Goal: Find specific page/section: Find specific page/section

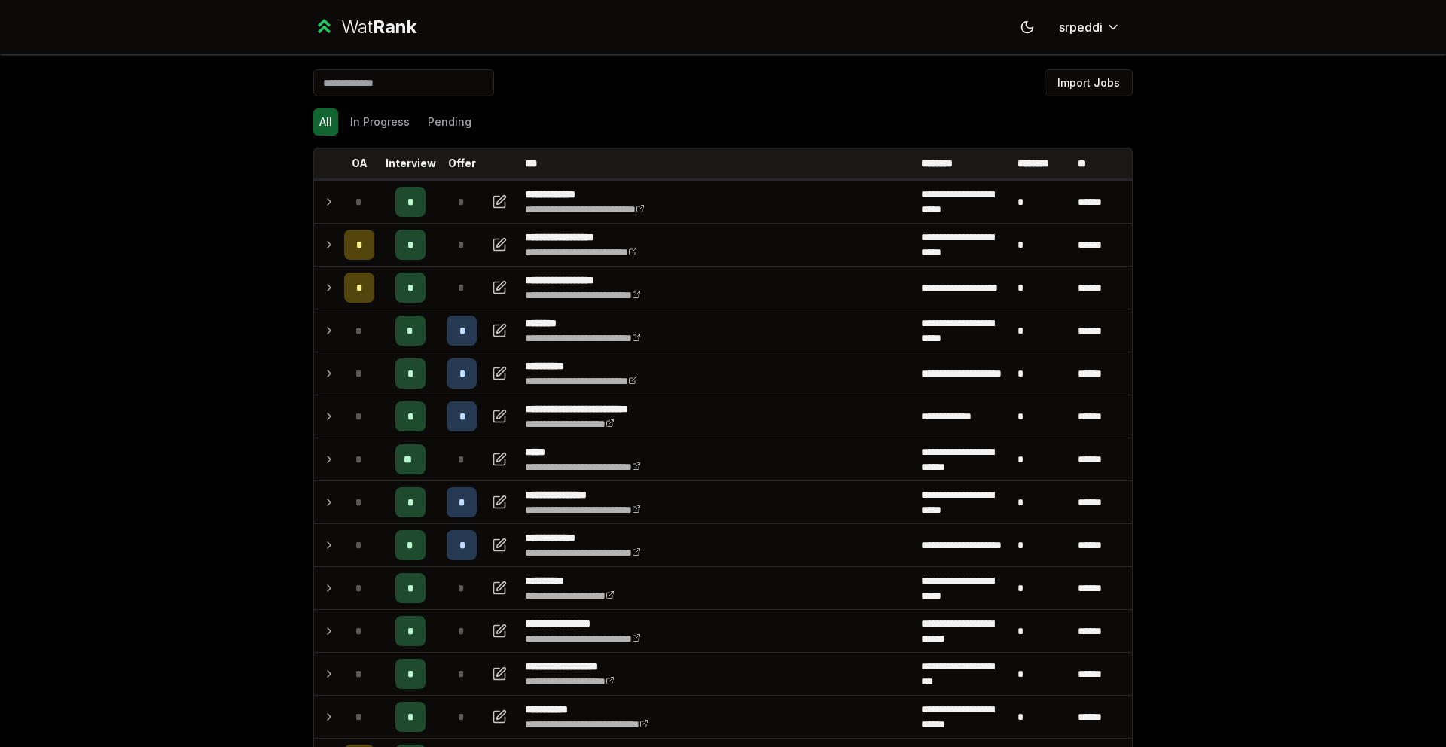
scroll to position [519, 0]
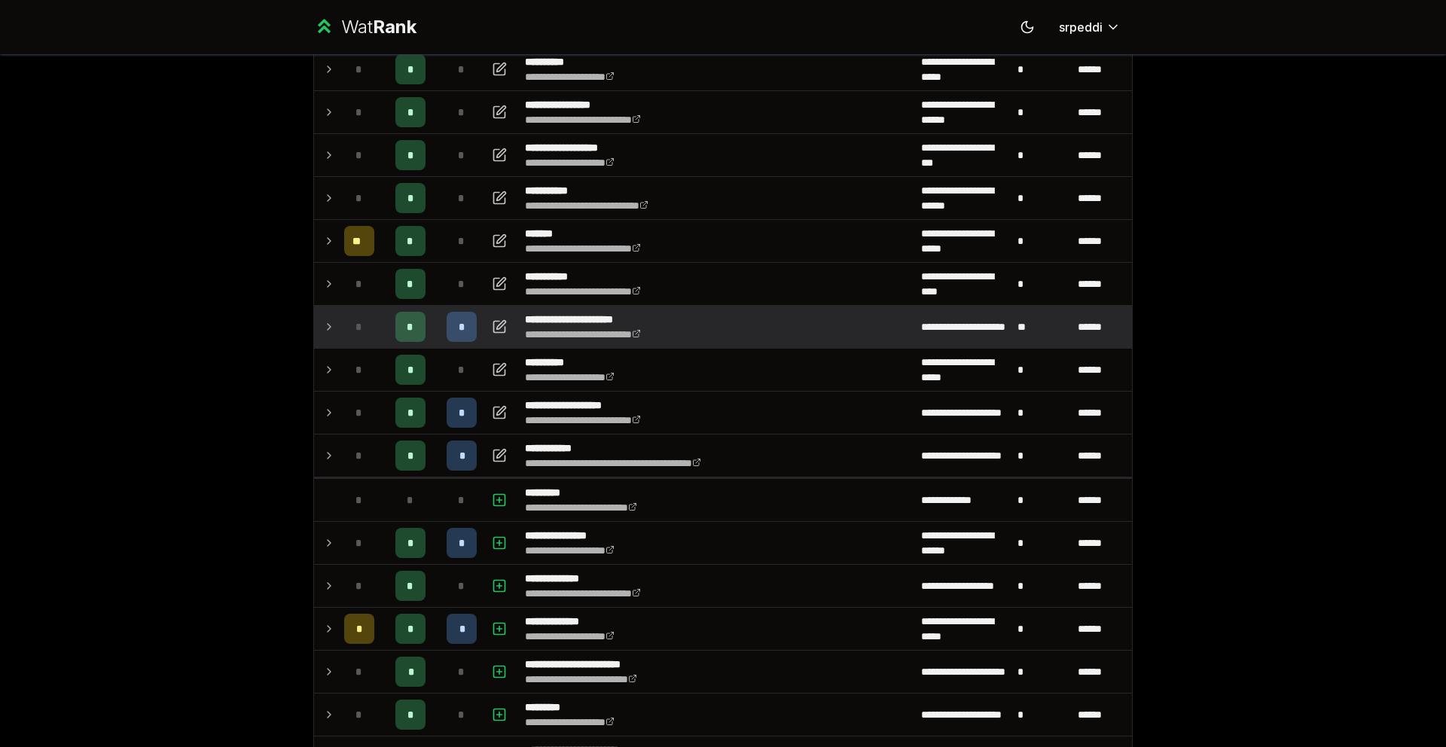
click at [323, 319] on icon at bounding box center [329, 327] width 12 height 18
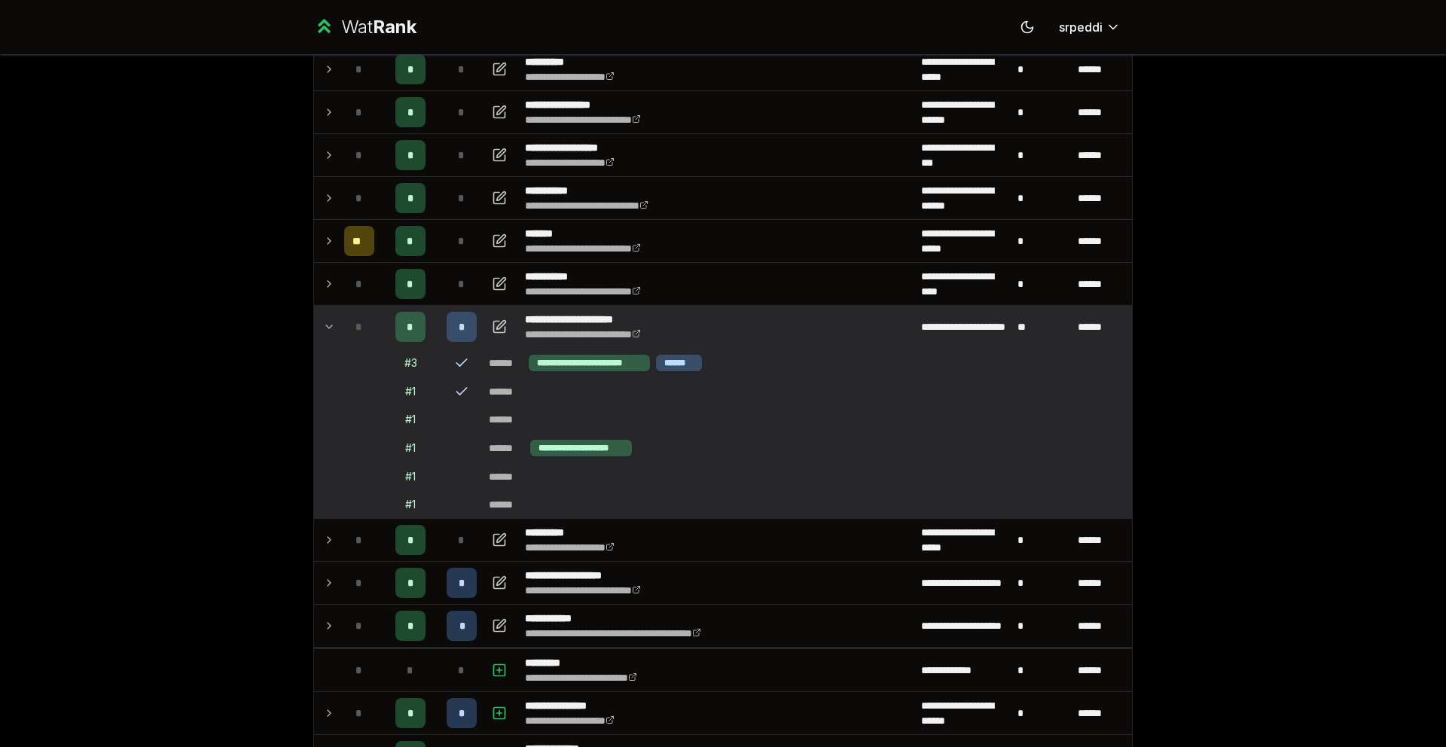
click at [323, 325] on icon at bounding box center [329, 327] width 12 height 18
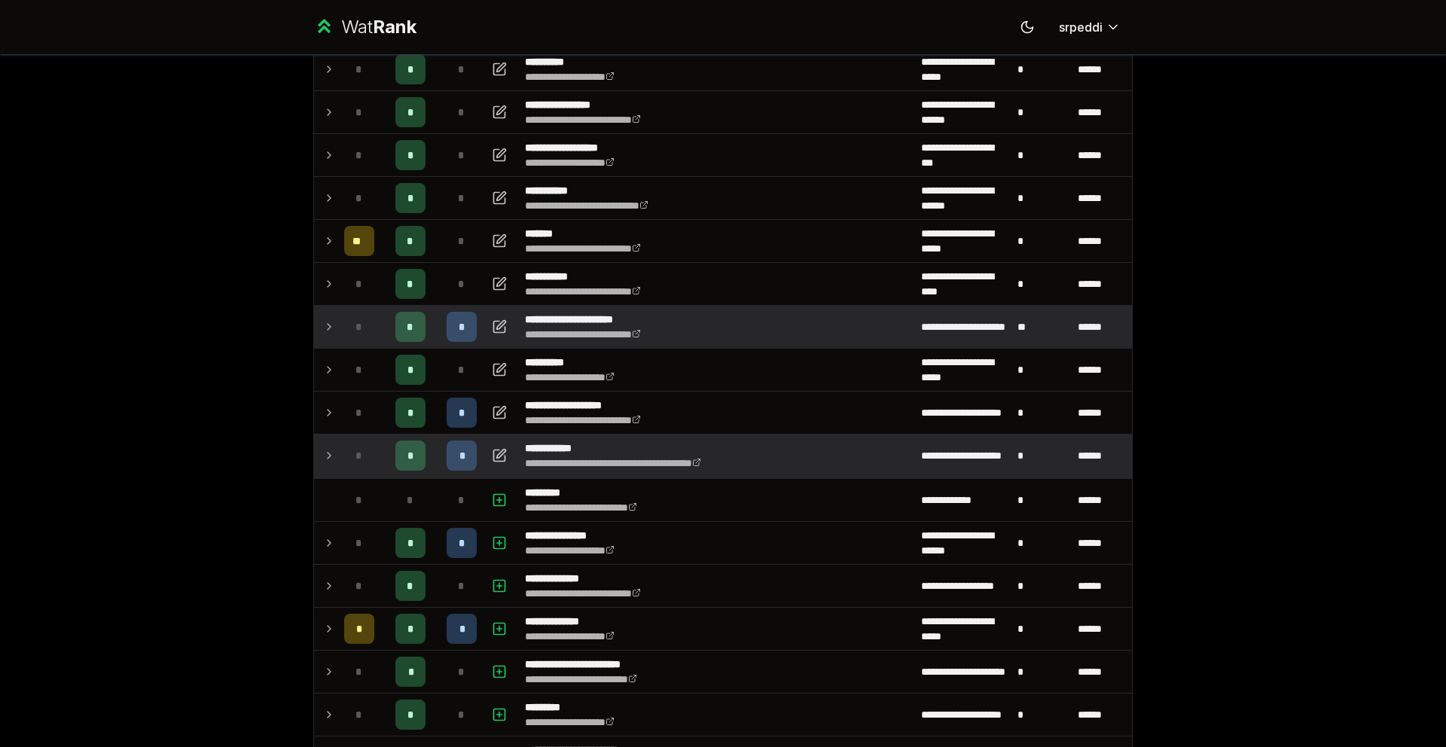
click at [325, 463] on icon at bounding box center [329, 456] width 12 height 18
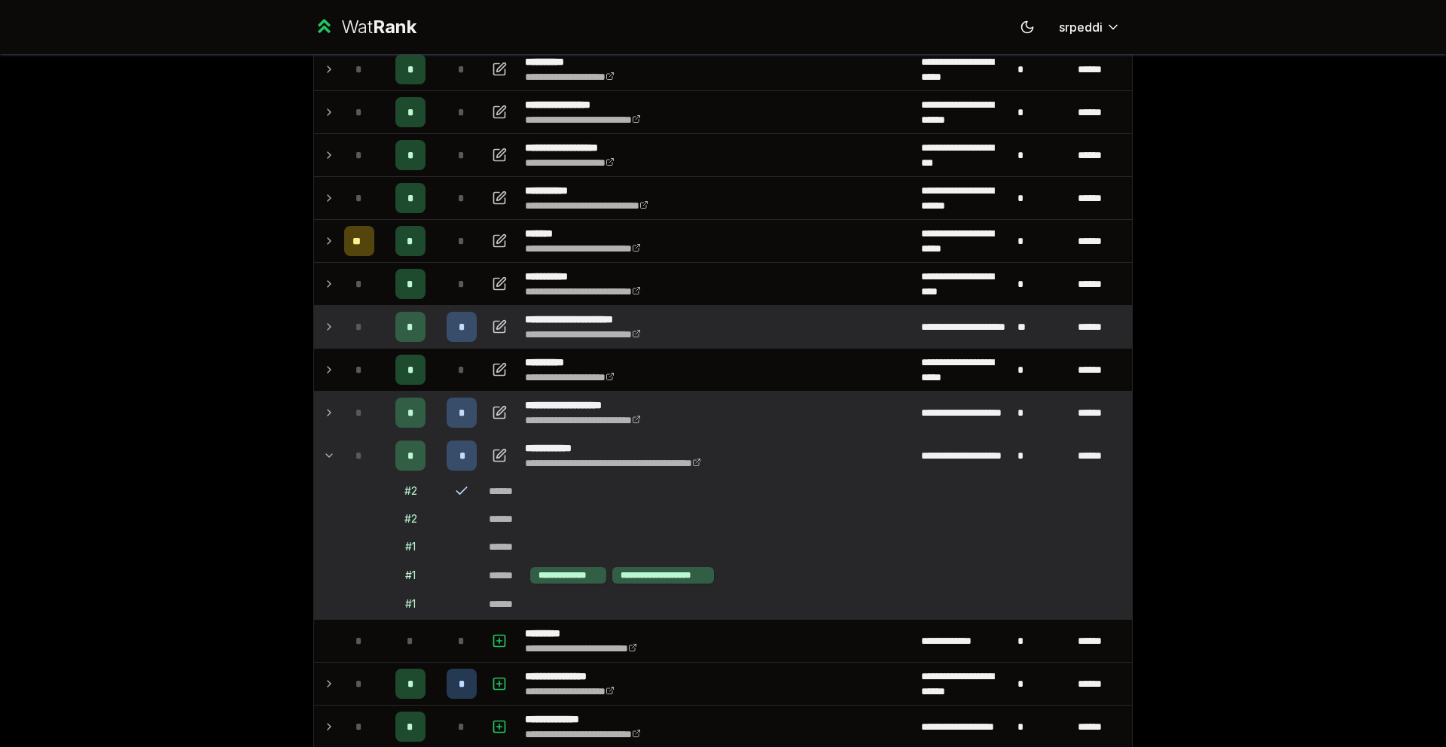
click at [325, 413] on icon at bounding box center [329, 413] width 12 height 18
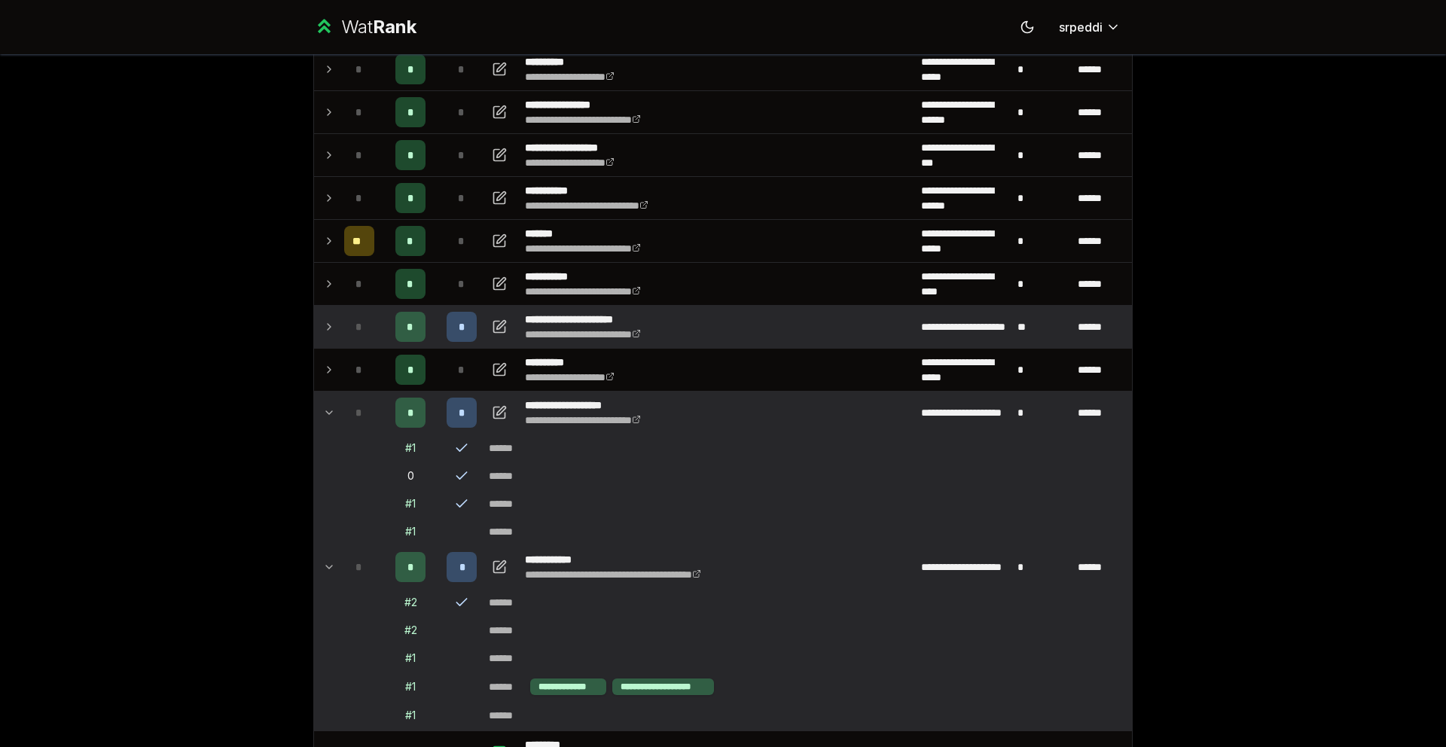
click at [326, 411] on icon at bounding box center [329, 412] width 6 height 3
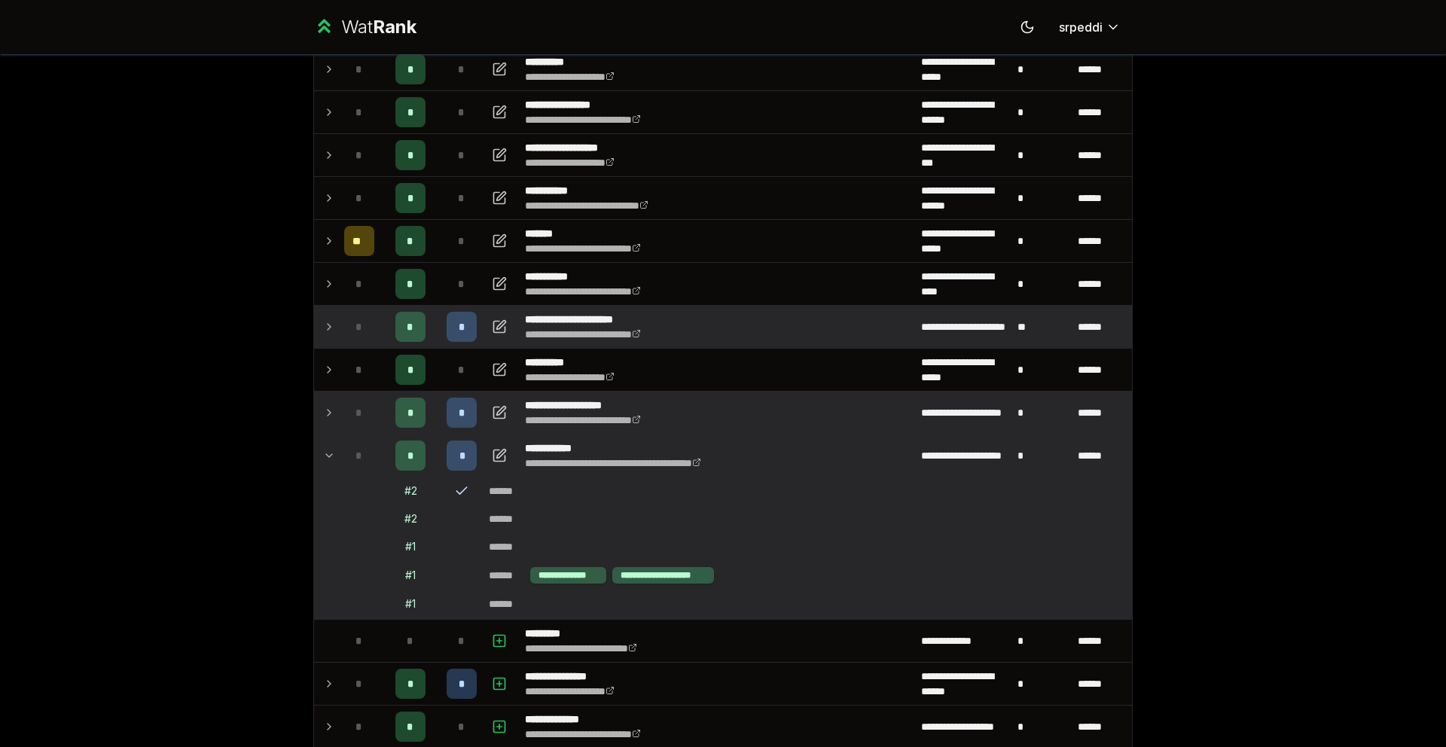
click at [326, 459] on icon at bounding box center [329, 456] width 12 height 18
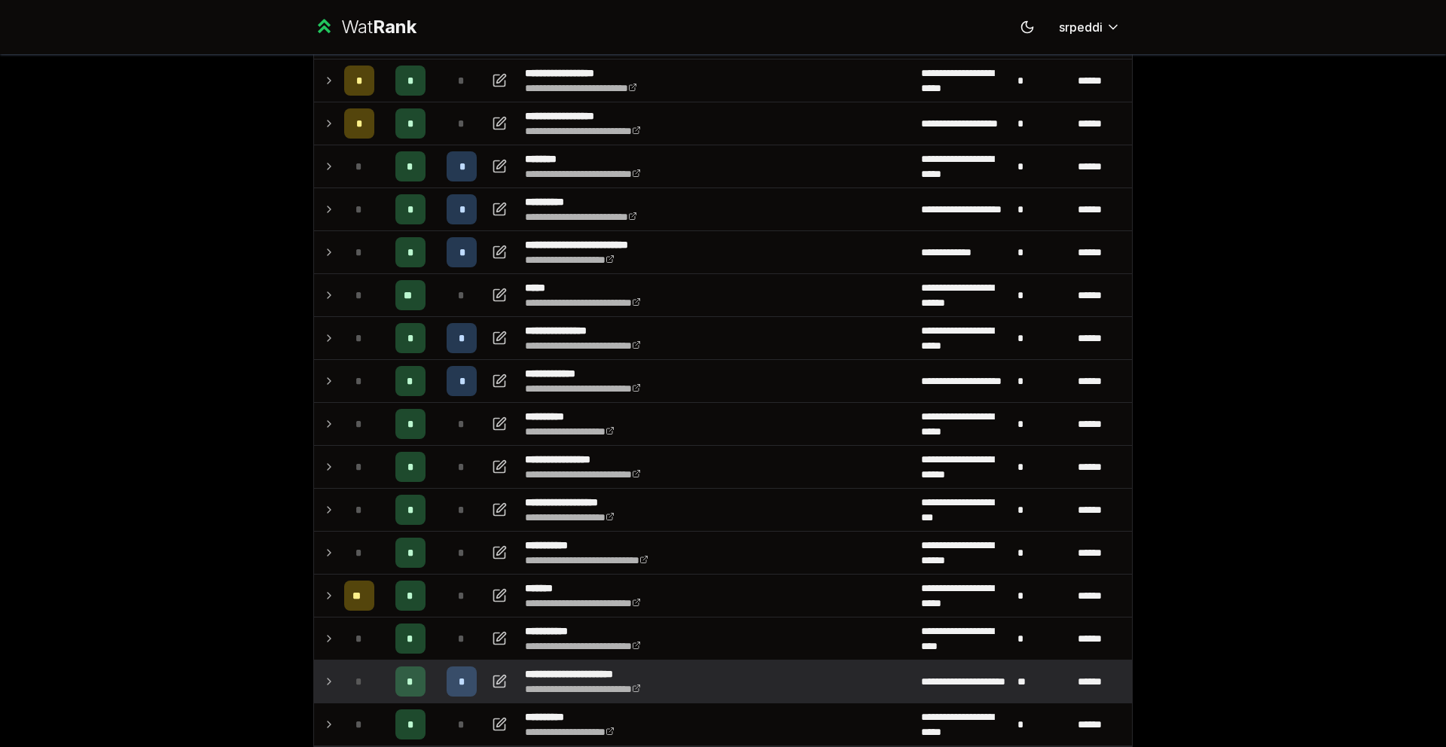
scroll to position [163, 0]
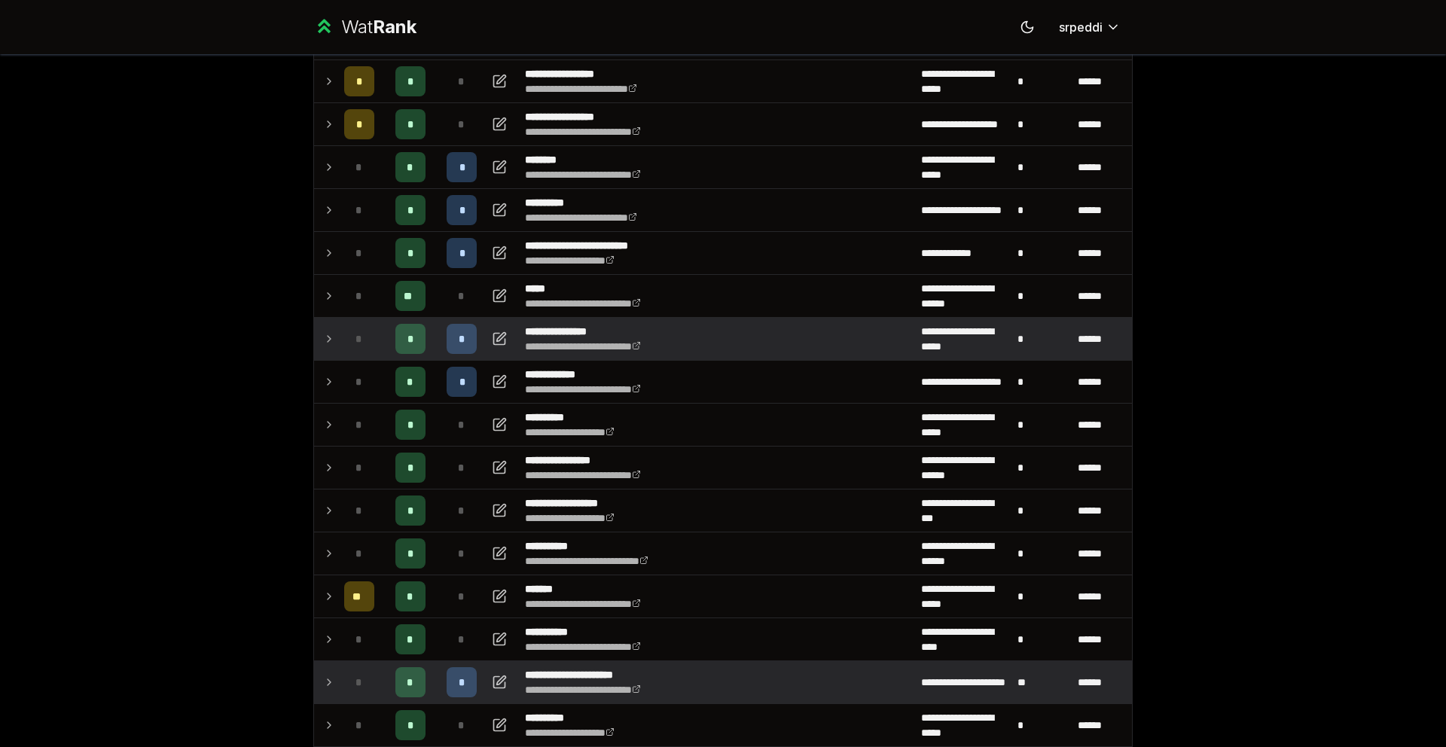
click at [325, 337] on icon at bounding box center [329, 339] width 12 height 18
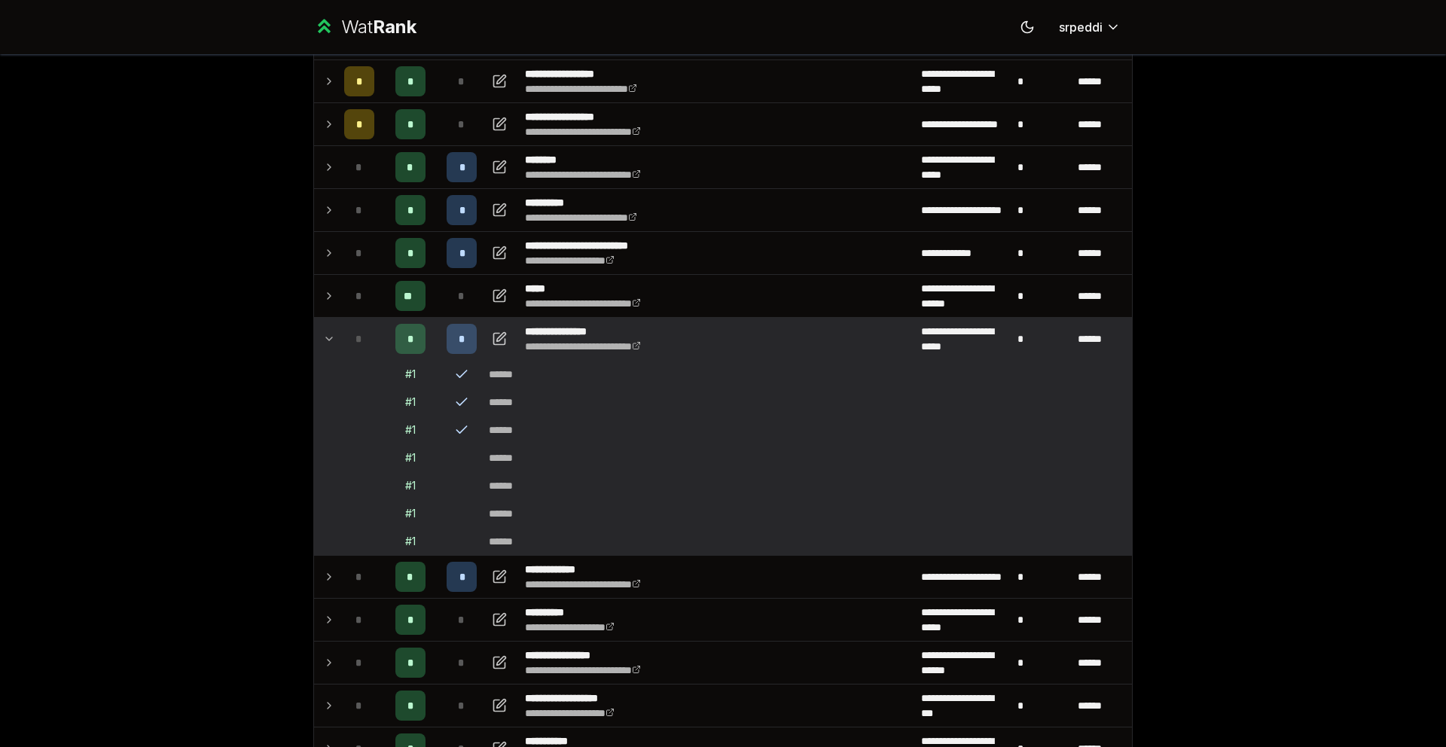
click at [325, 337] on icon at bounding box center [329, 339] width 12 height 18
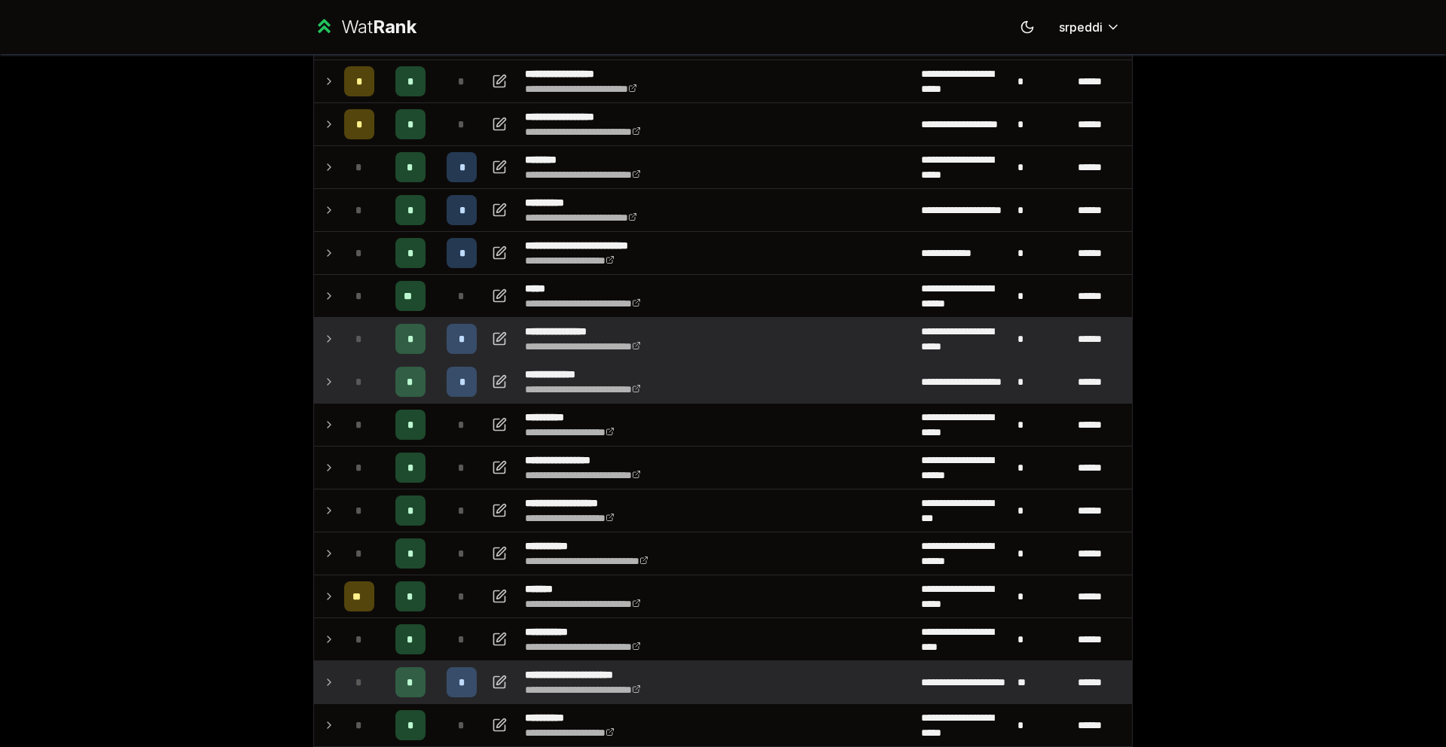
click at [331, 378] on td at bounding box center [326, 382] width 24 height 42
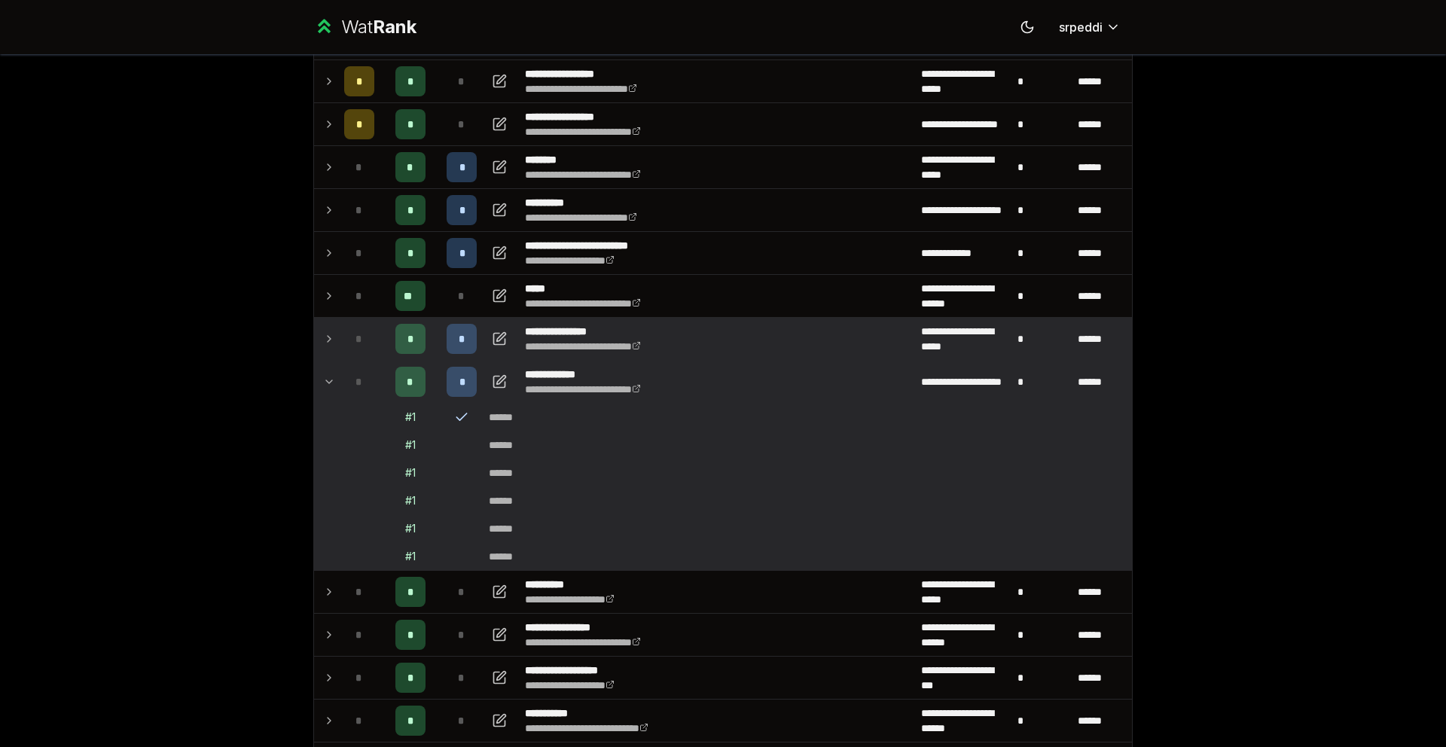
click at [338, 379] on td "*" at bounding box center [359, 382] width 42 height 42
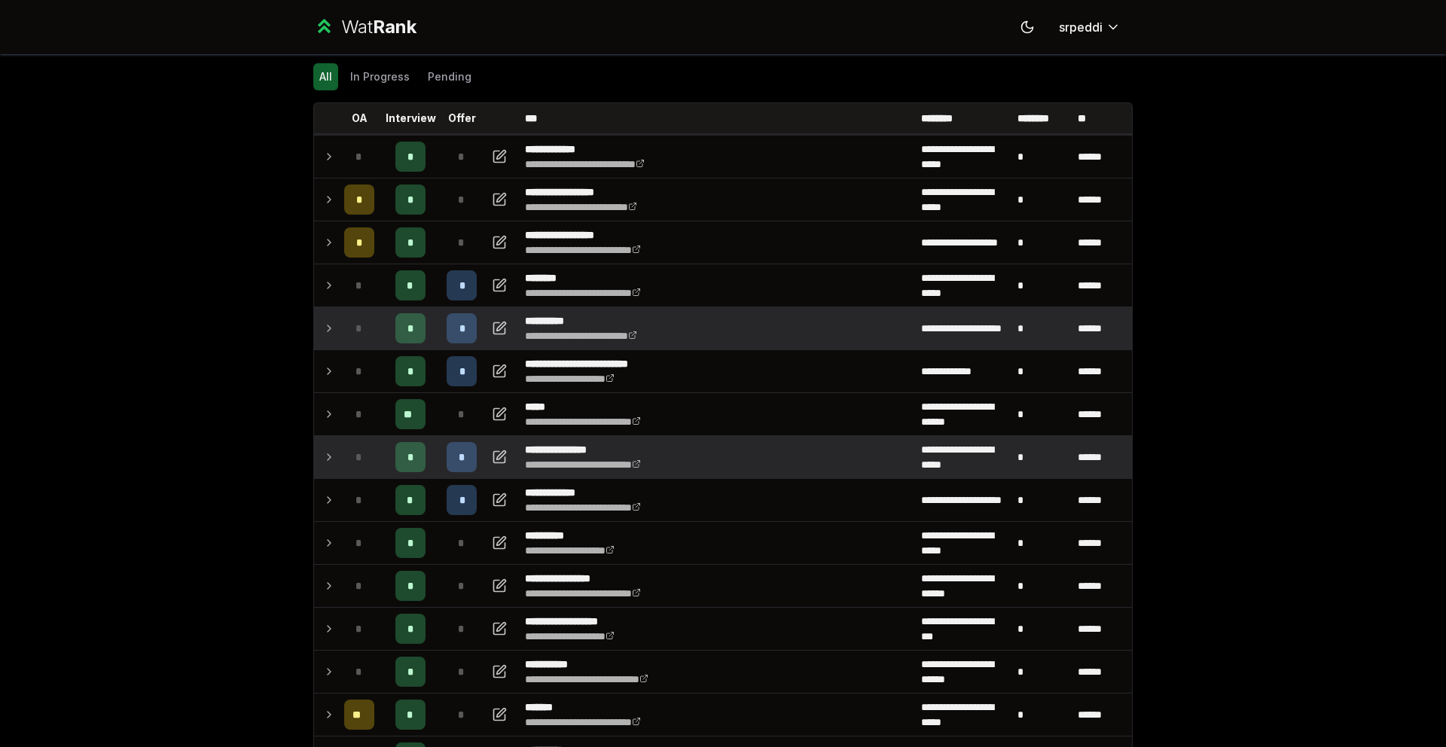
scroll to position [31, 0]
